Goal: Check status: Check status

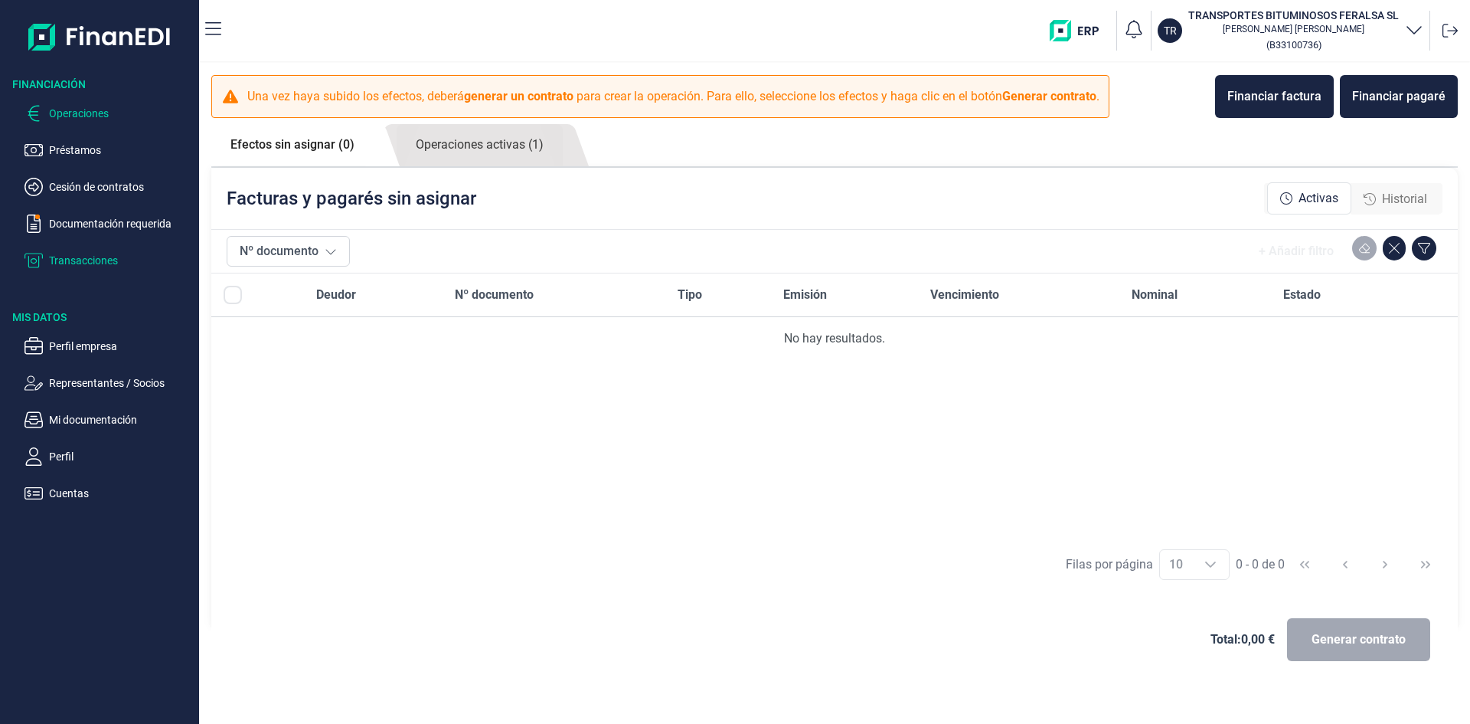
click at [96, 259] on p "Transacciones" at bounding box center [121, 260] width 144 height 18
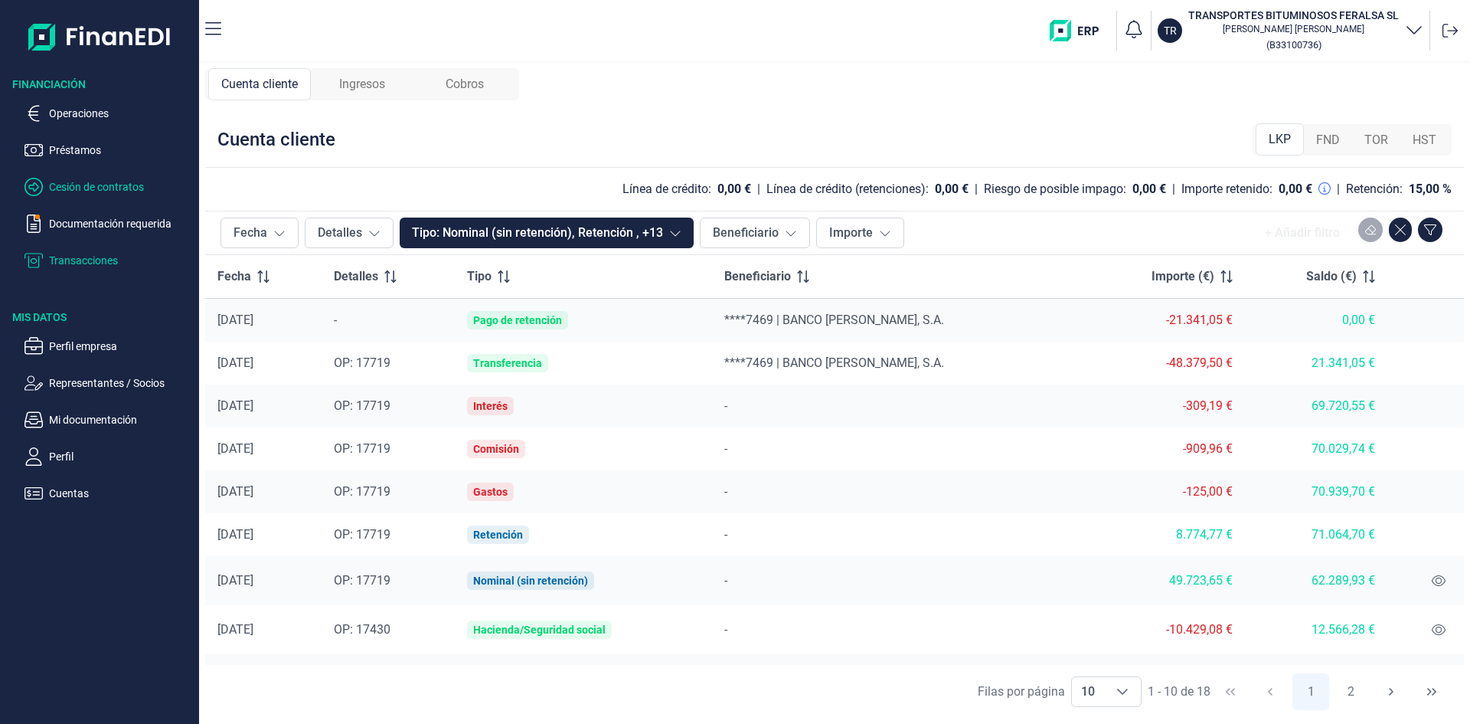
click at [87, 188] on p "Cesión de contratos" at bounding box center [121, 187] width 144 height 18
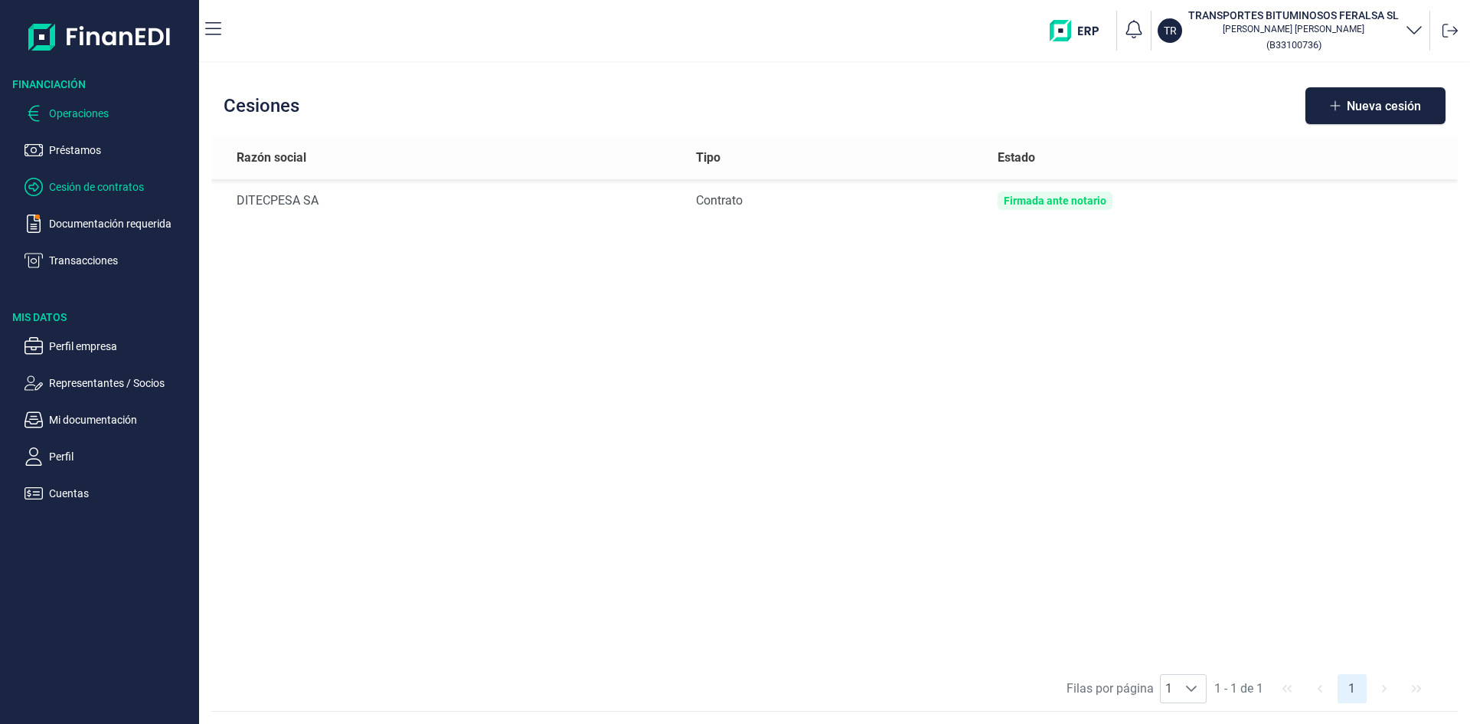
click at [84, 111] on p "Operaciones" at bounding box center [121, 113] width 144 height 18
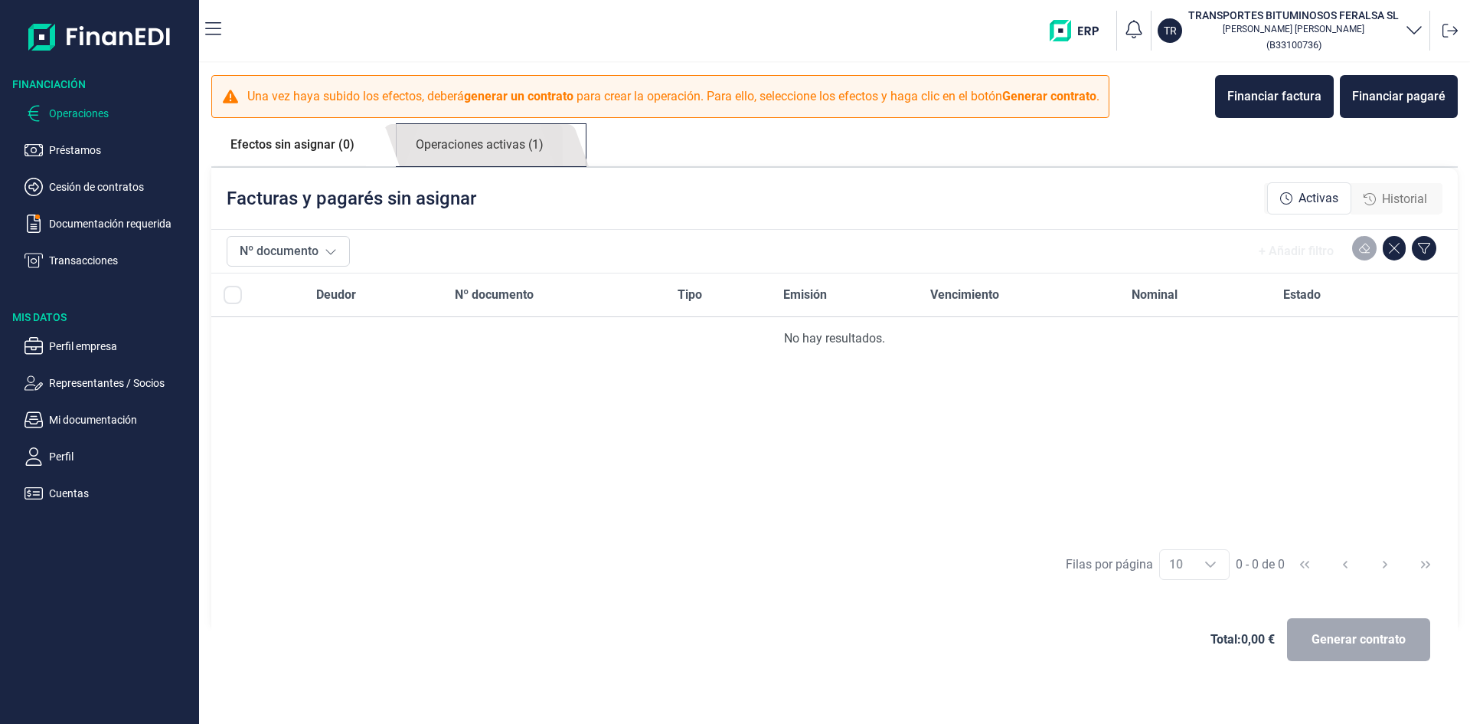
click at [456, 140] on link "Operaciones activas (1)" at bounding box center [480, 145] width 166 height 42
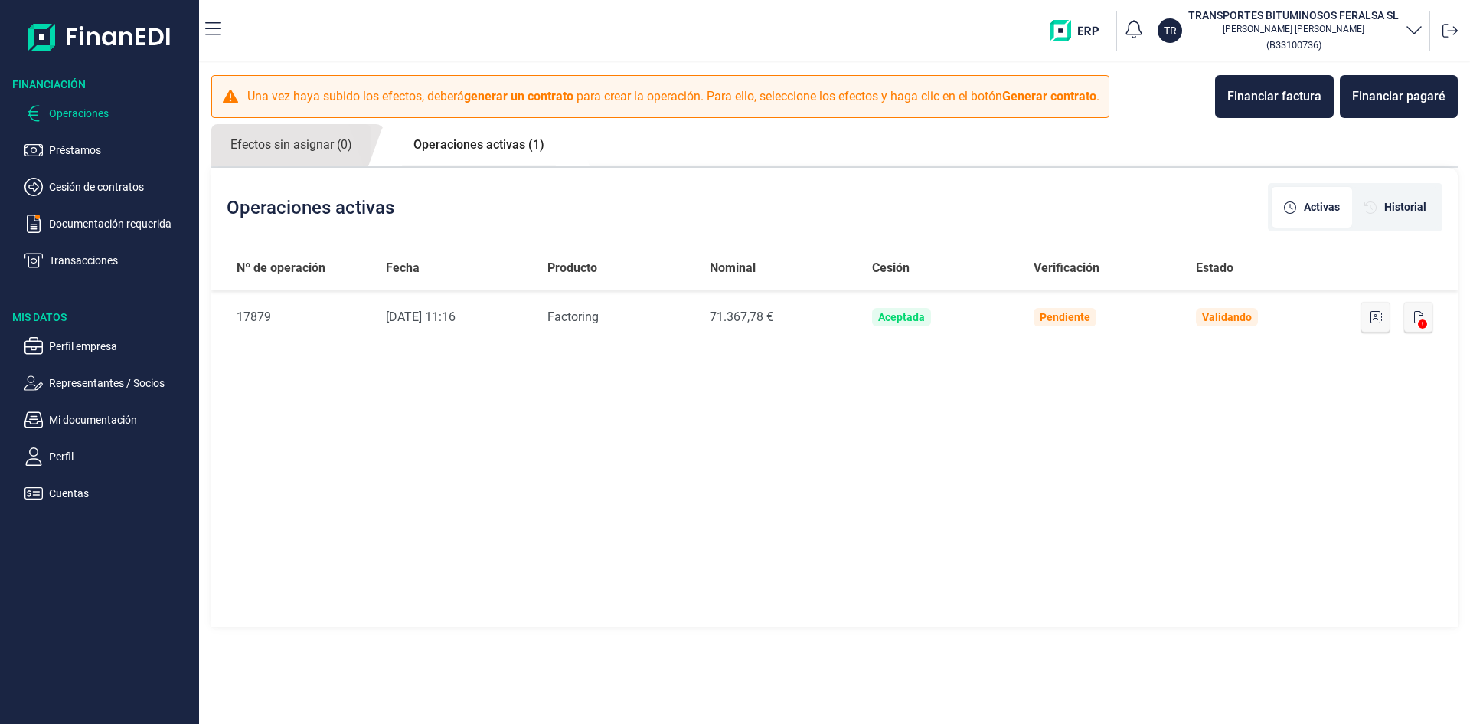
click at [486, 487] on div "Nº de operación Fecha Producto Nominal Cesión Verificación Estado Nº de Operaci…" at bounding box center [834, 438] width 1247 height 383
